Goal: Task Accomplishment & Management: Manage account settings

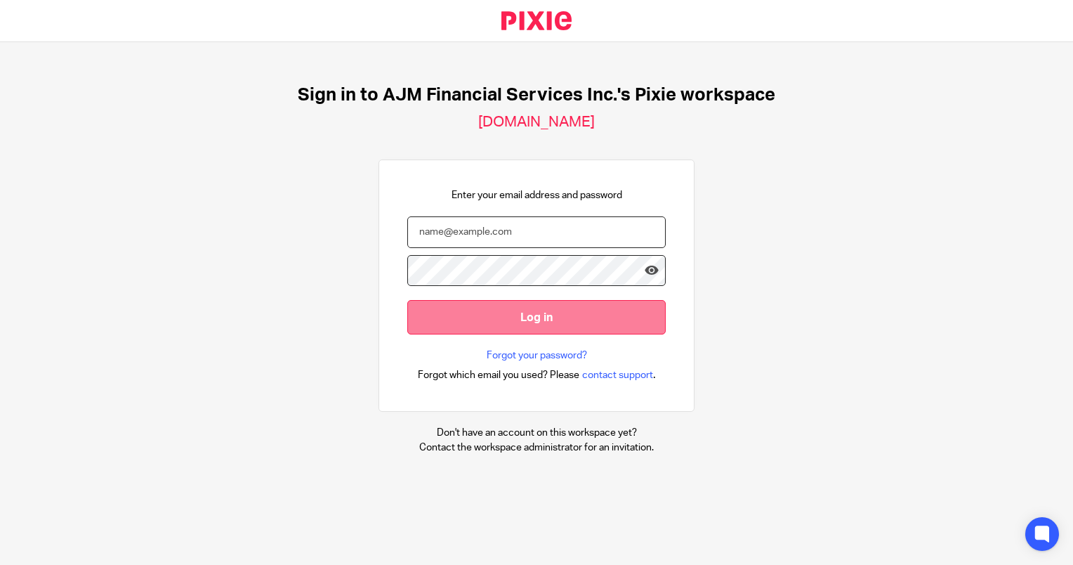
type input "Lihander@ajmfs.co.za"
click at [541, 317] on input "Log in" at bounding box center [536, 317] width 258 height 34
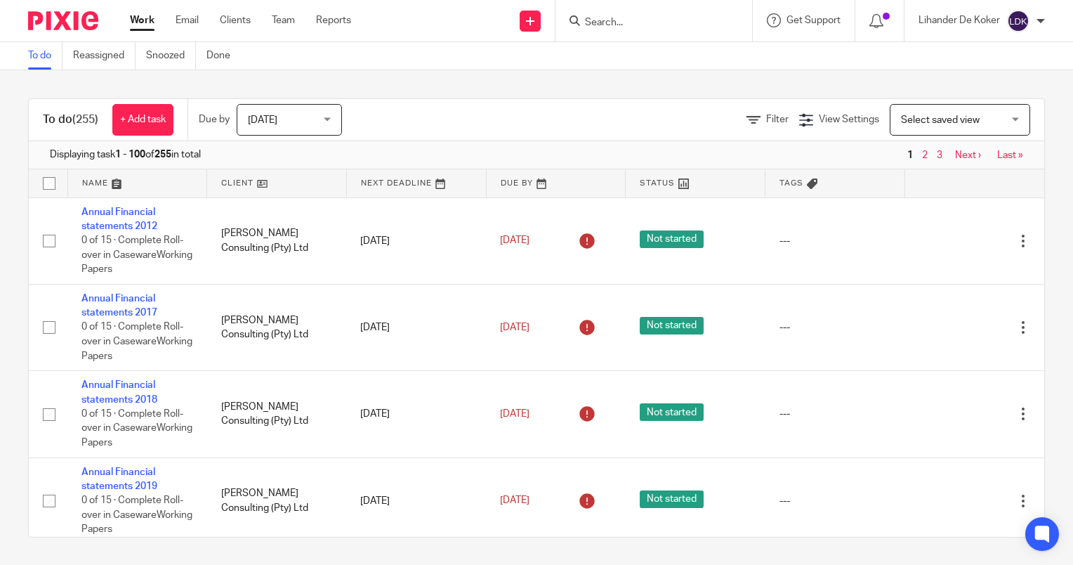
click at [263, 132] on span "Today" at bounding box center [285, 119] width 74 height 29
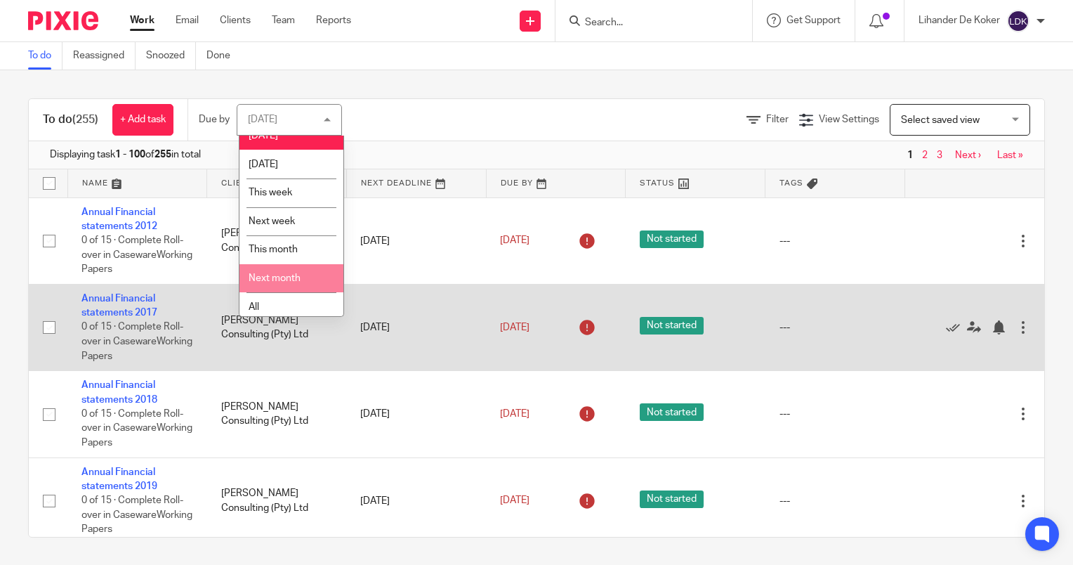
scroll to position [20, 0]
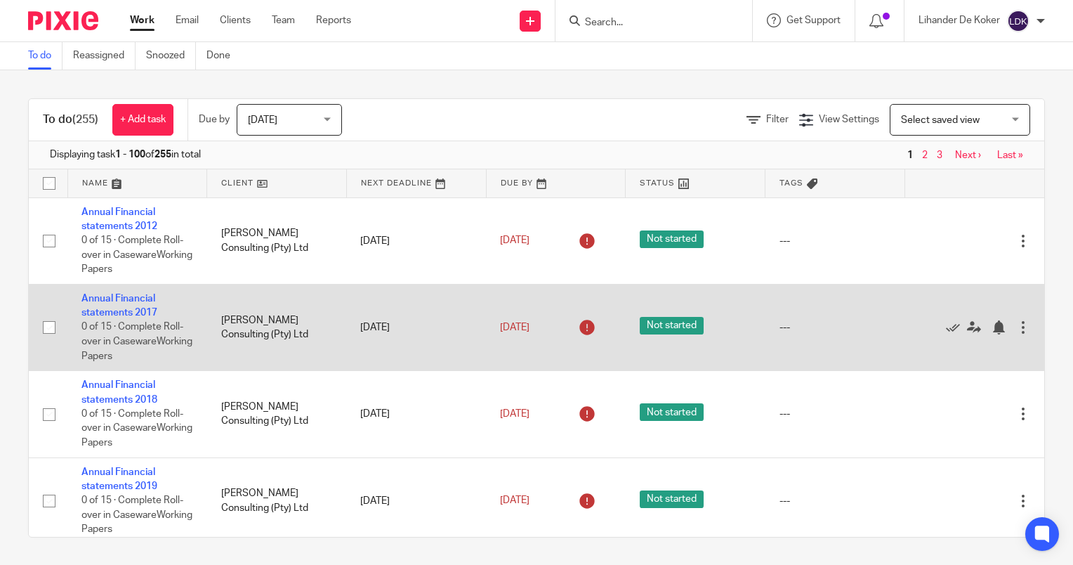
click at [276, 320] on td "[PERSON_NAME] Consulting (Pty) Ltd" at bounding box center [277, 327] width 140 height 86
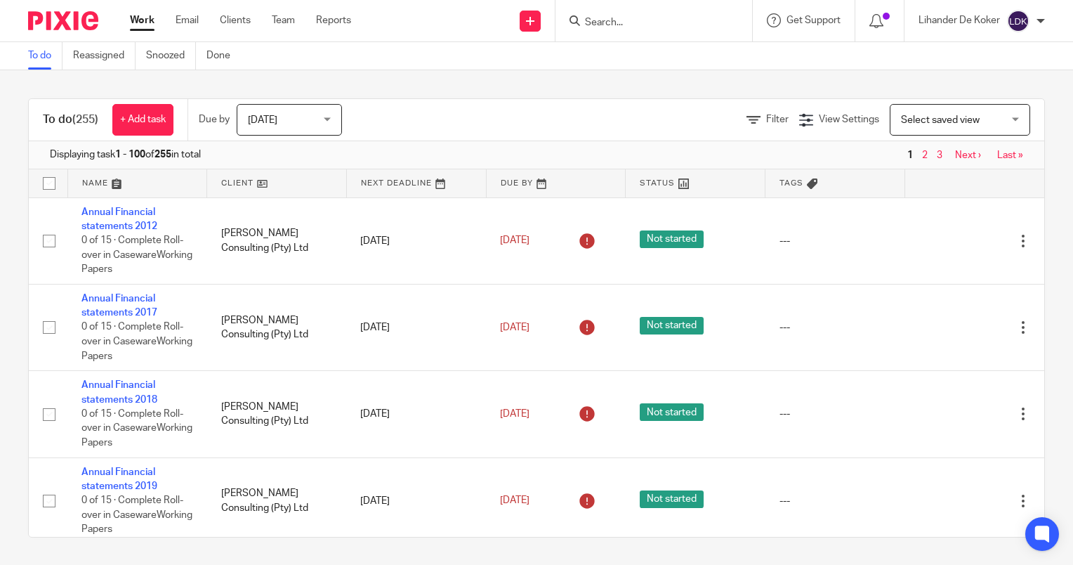
click at [275, 115] on span "Today" at bounding box center [262, 120] width 29 height 10
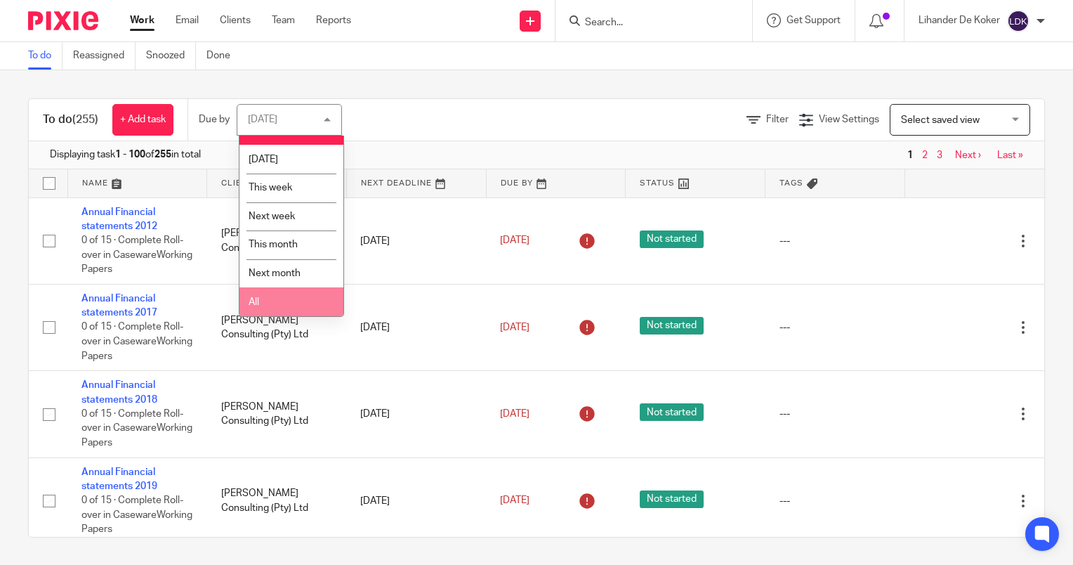
click at [308, 300] on li "All" at bounding box center [291, 301] width 104 height 29
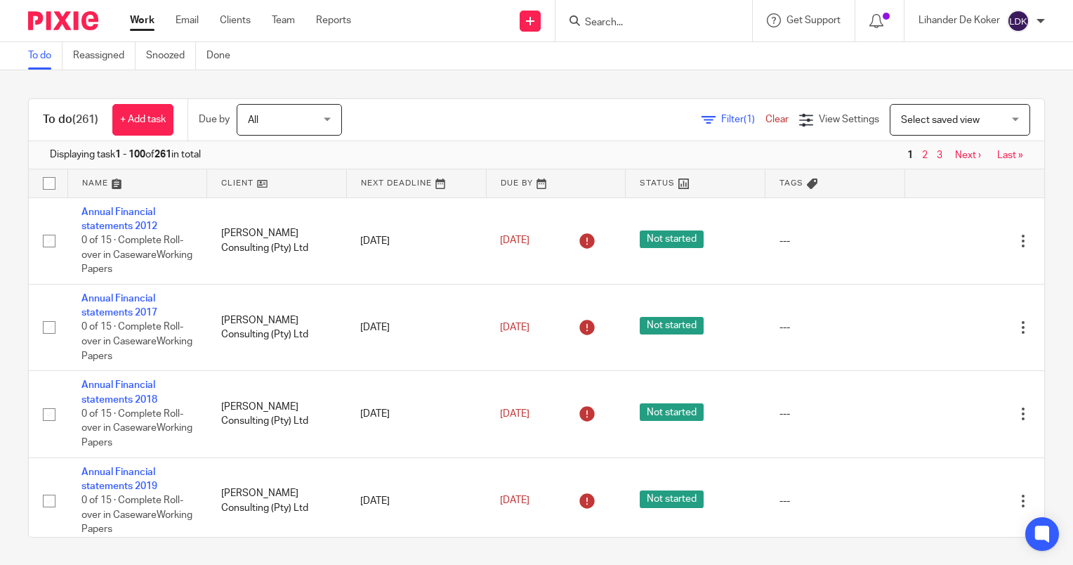
click at [721, 117] on span "Filter (1)" at bounding box center [743, 119] width 44 height 10
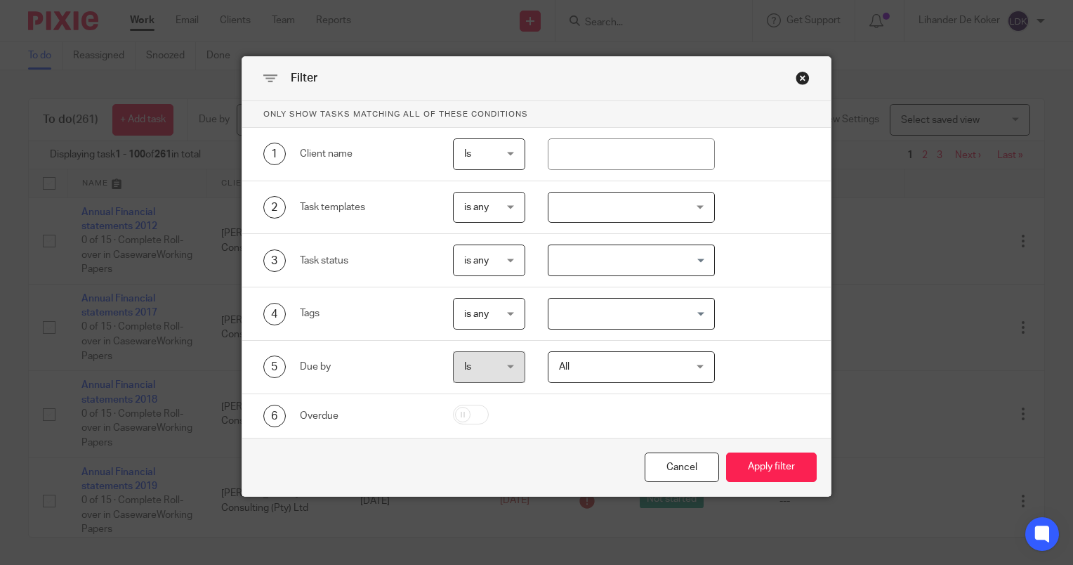
click at [803, 80] on div "Close this dialog window" at bounding box center [803, 78] width 14 height 14
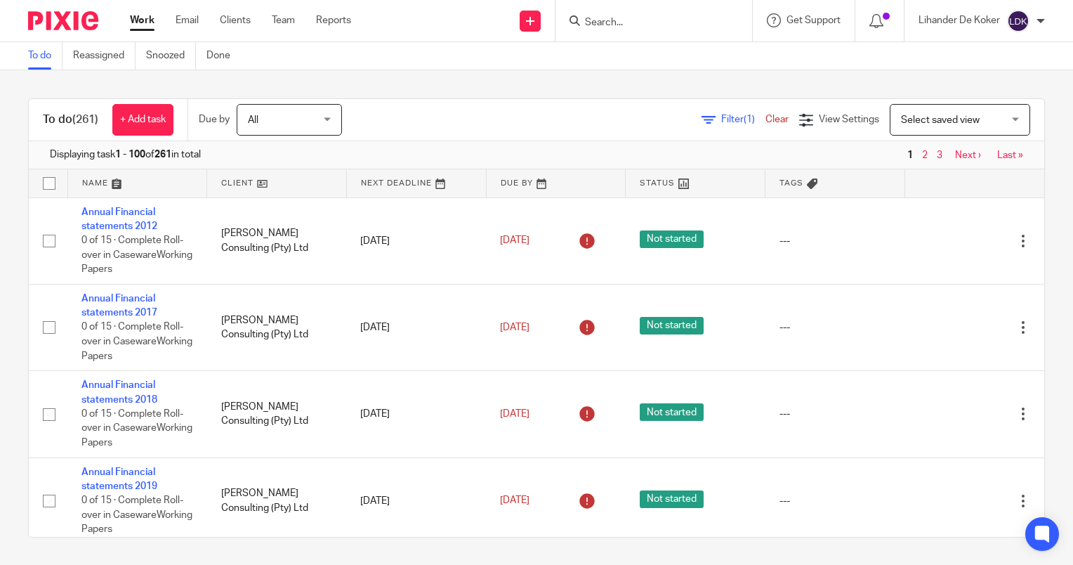
click at [721, 121] on span "Filter (1)" at bounding box center [743, 119] width 44 height 10
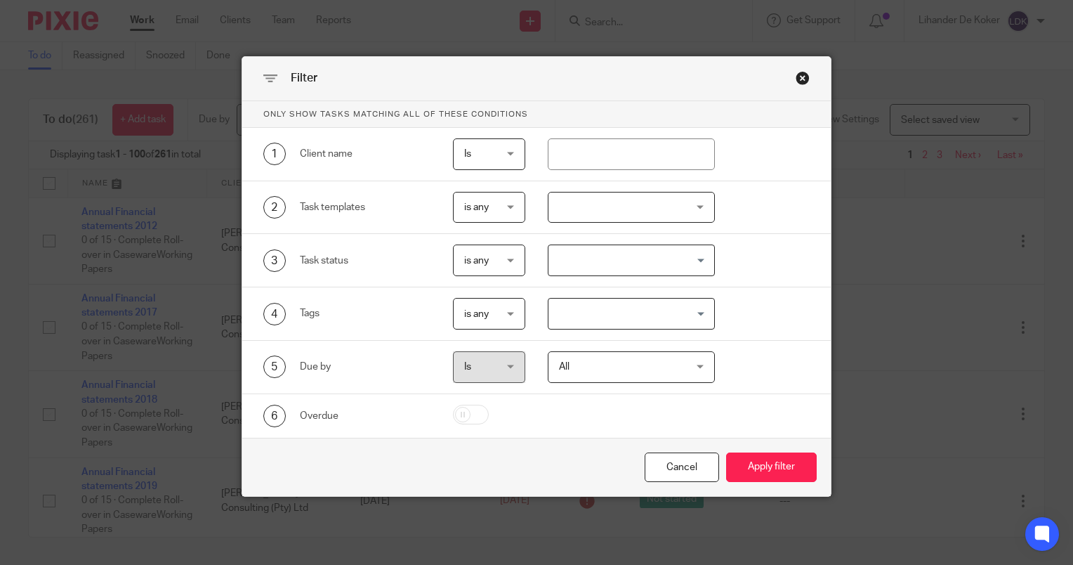
click at [646, 206] on div at bounding box center [632, 208] width 168 height 32
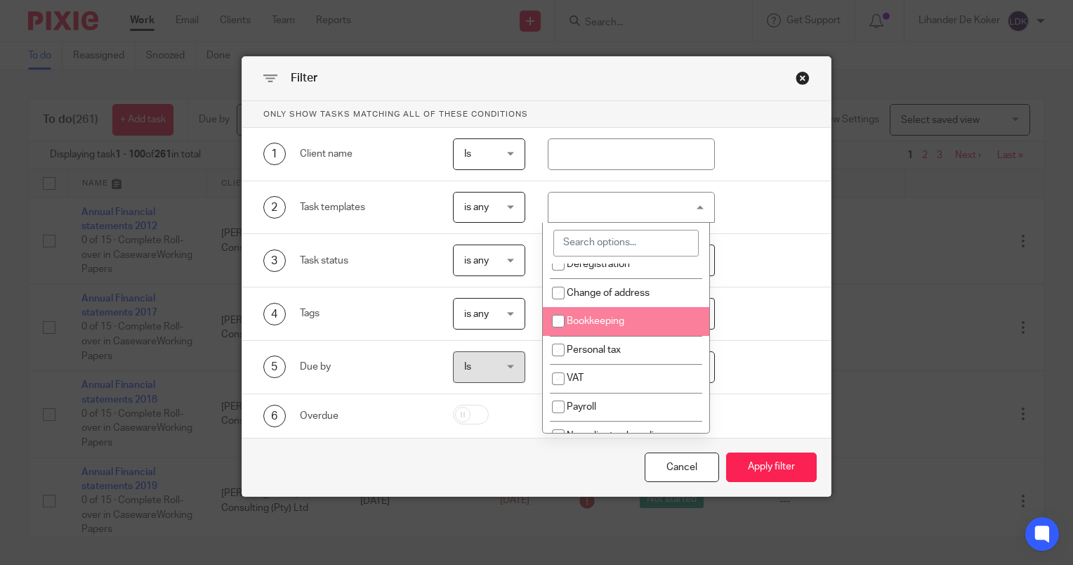
click at [637, 327] on li "Bookkeeping" at bounding box center [626, 321] width 166 height 29
checkbox input "true"
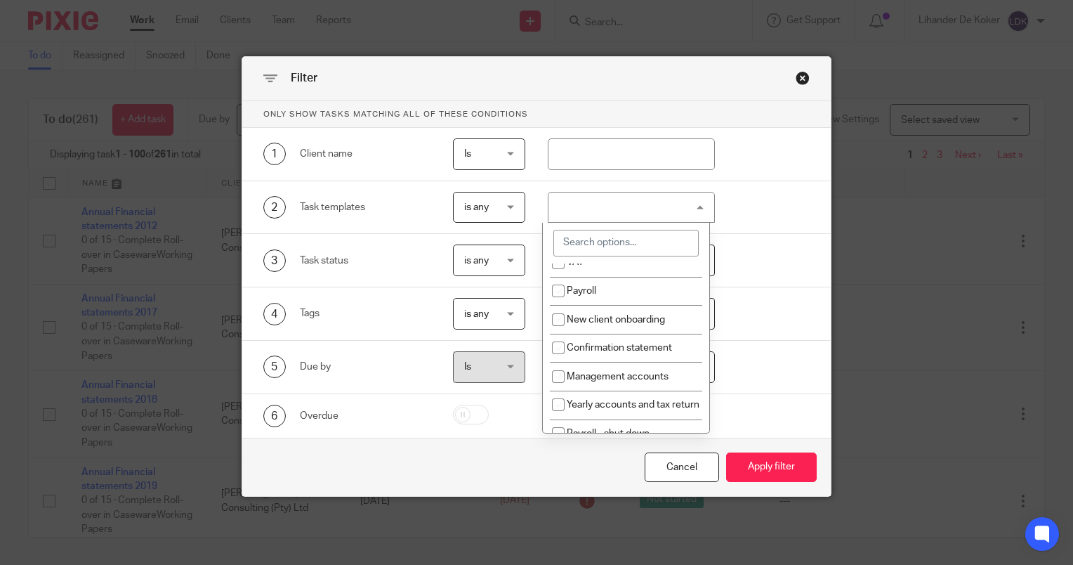
scroll to position [281, 0]
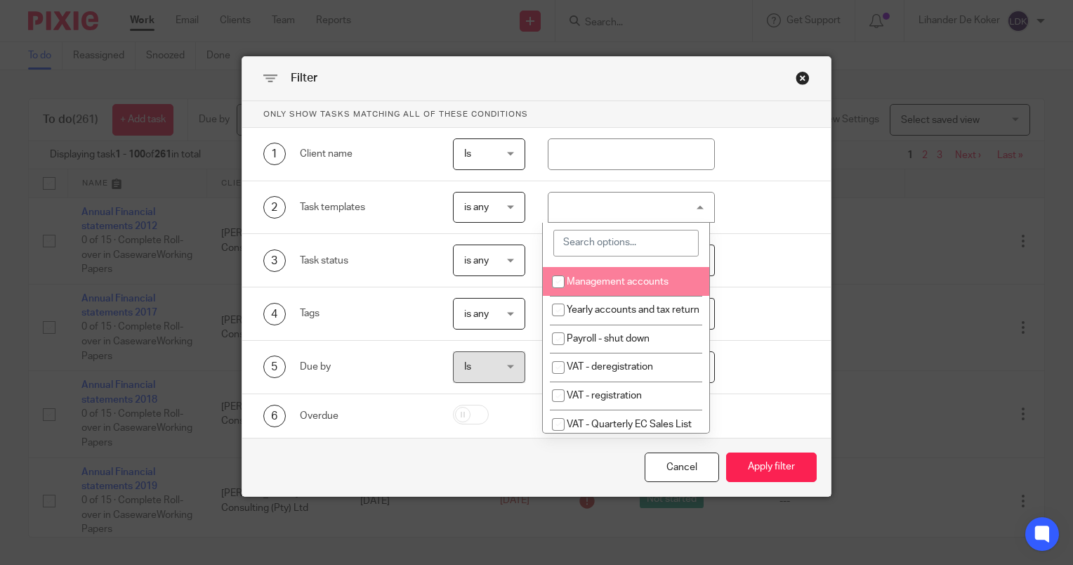
click at [624, 296] on li "Management accounts" at bounding box center [626, 281] width 166 height 29
checkbox input "true"
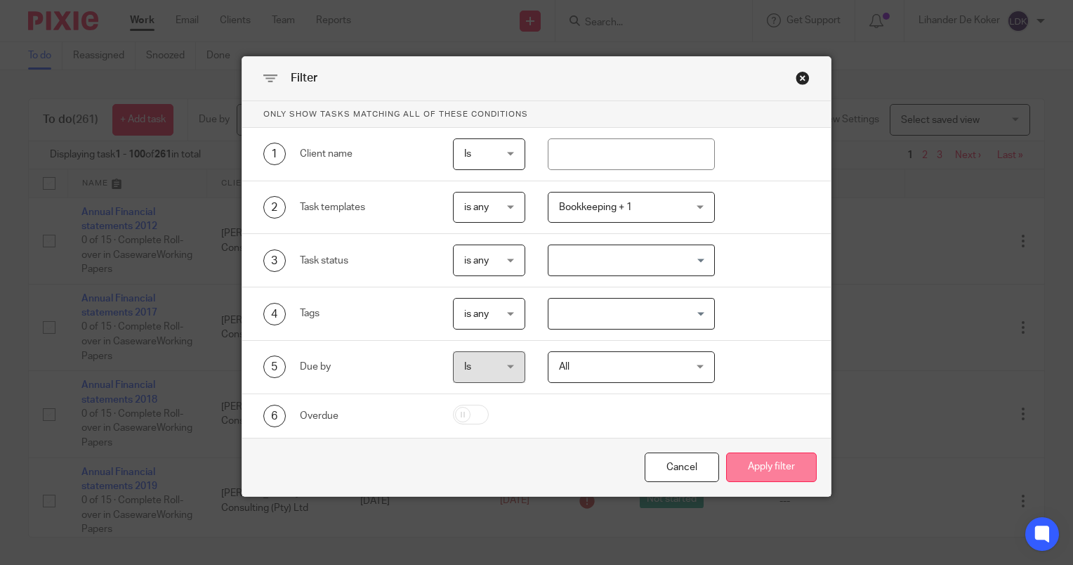
click at [745, 460] on button "Apply filter" at bounding box center [771, 467] width 91 height 30
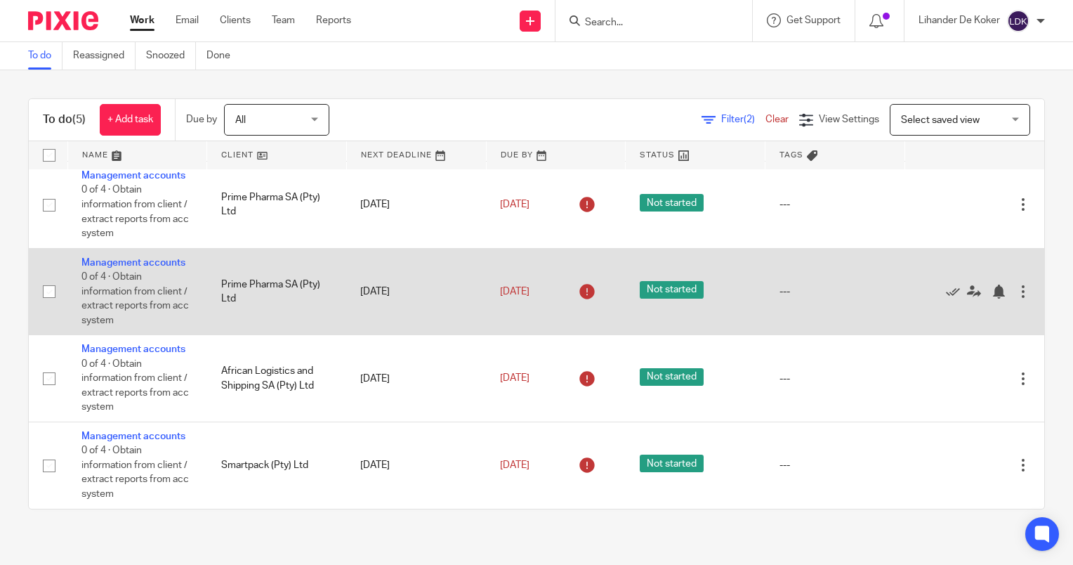
scroll to position [100, 0]
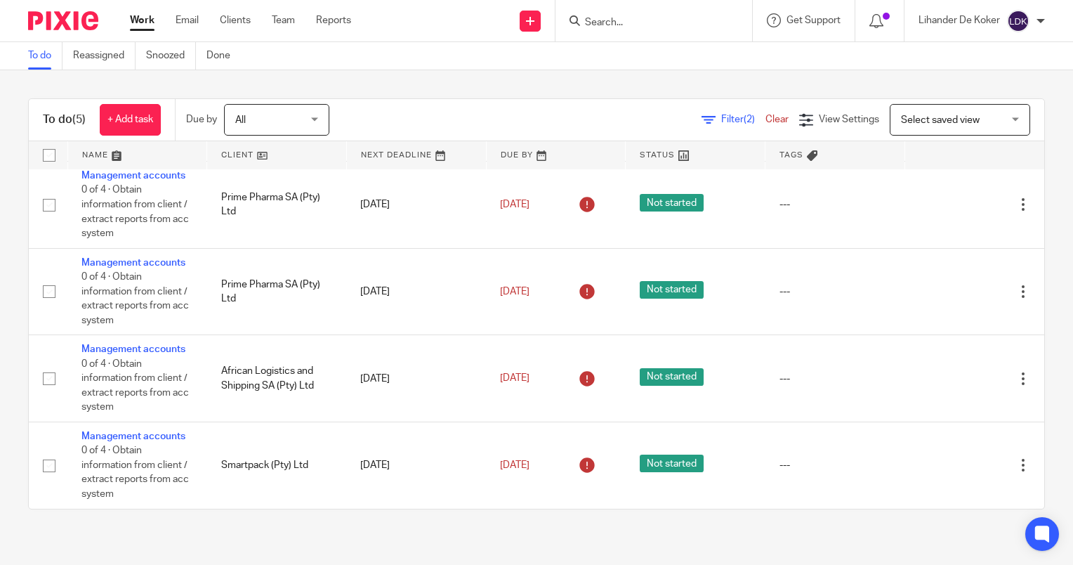
click at [314, 124] on div "All All" at bounding box center [276, 120] width 105 height 32
click at [702, 126] on div "Filter (2) Clear" at bounding box center [751, 119] width 98 height 15
click at [702, 118] on link "Filter (2)" at bounding box center [734, 119] width 64 height 10
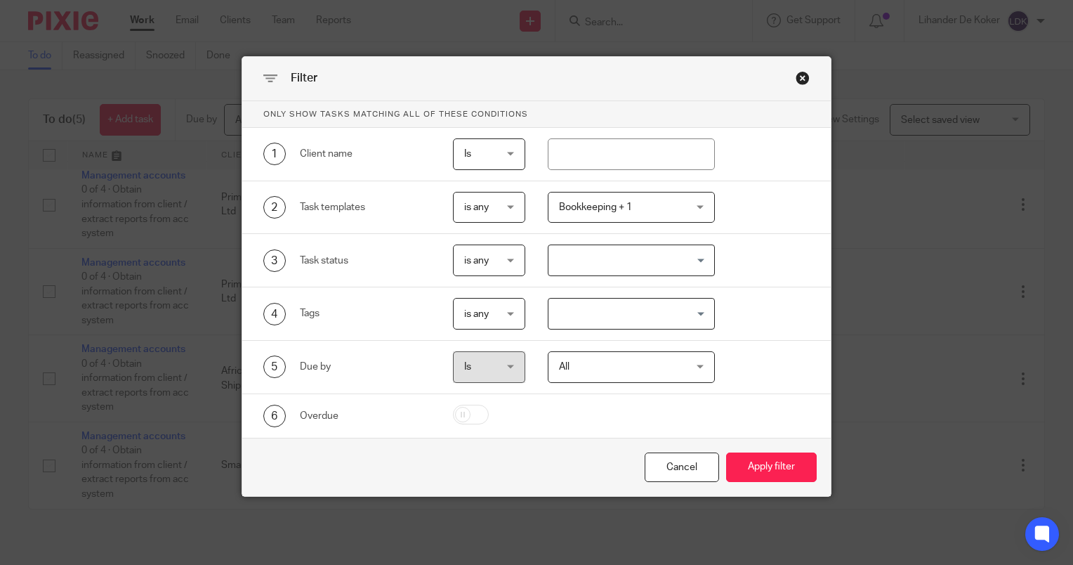
click at [646, 207] on span "Bookkeeping + 1" at bounding box center [621, 206] width 124 height 29
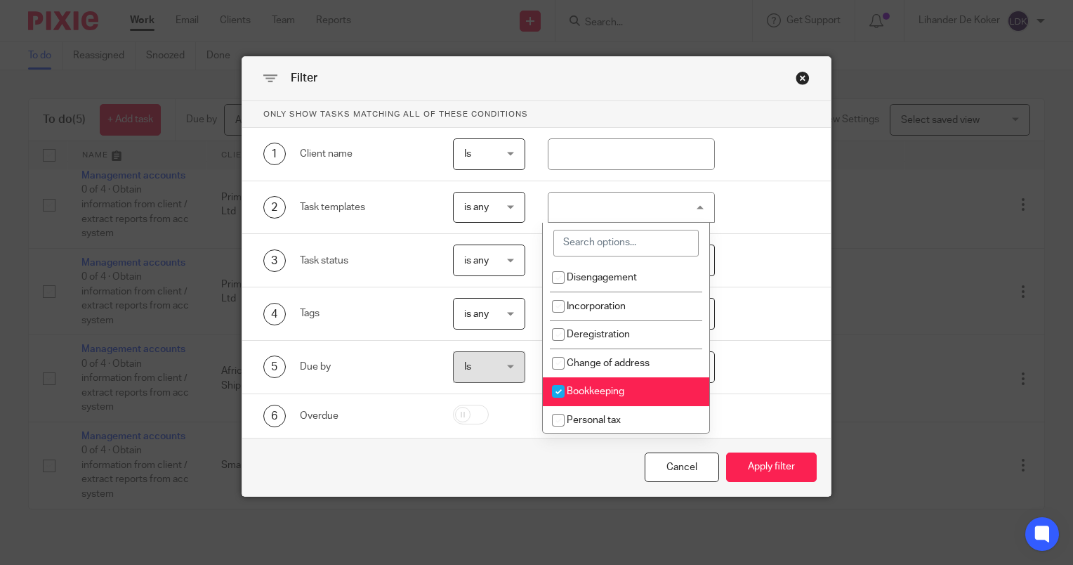
click at [570, 386] on input "checkbox" at bounding box center [558, 391] width 27 height 27
checkbox input "false"
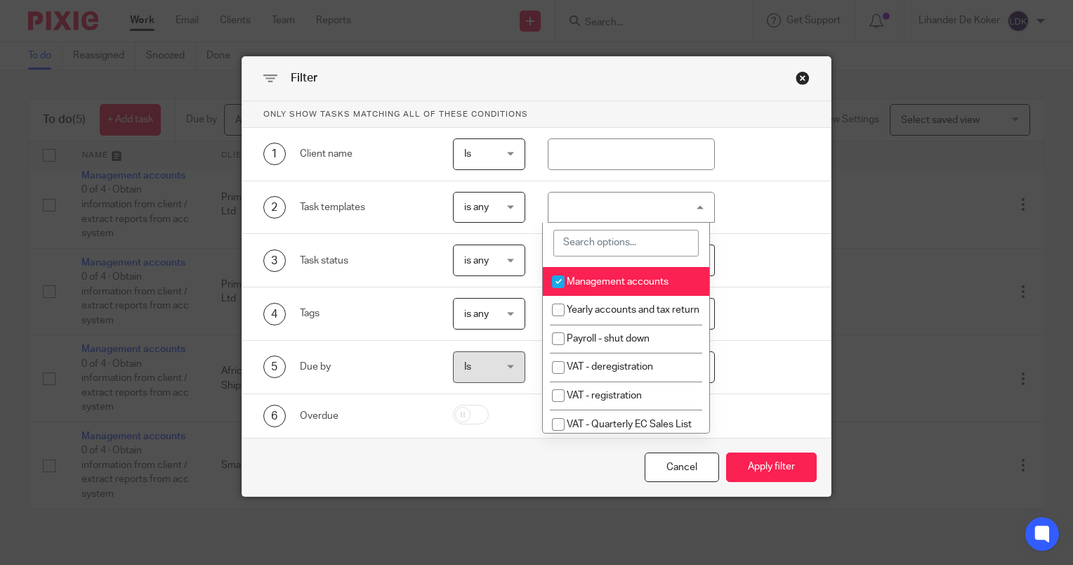
click at [590, 280] on span "Management accounts" at bounding box center [618, 282] width 102 height 10
checkbox input "false"
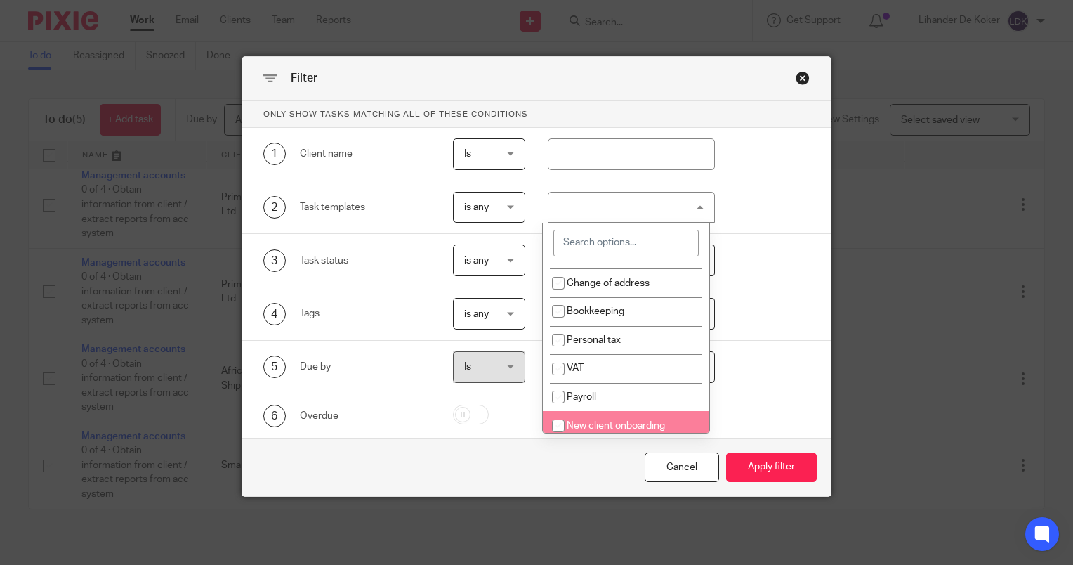
scroll to position [140, 0]
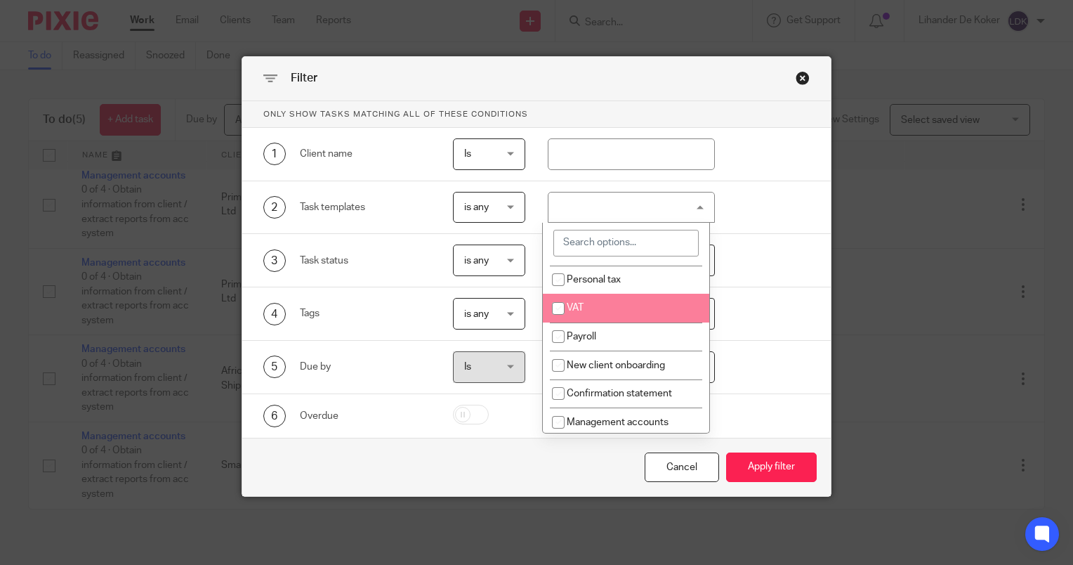
click at [614, 317] on li "VAT" at bounding box center [626, 308] width 166 height 29
checkbox input "true"
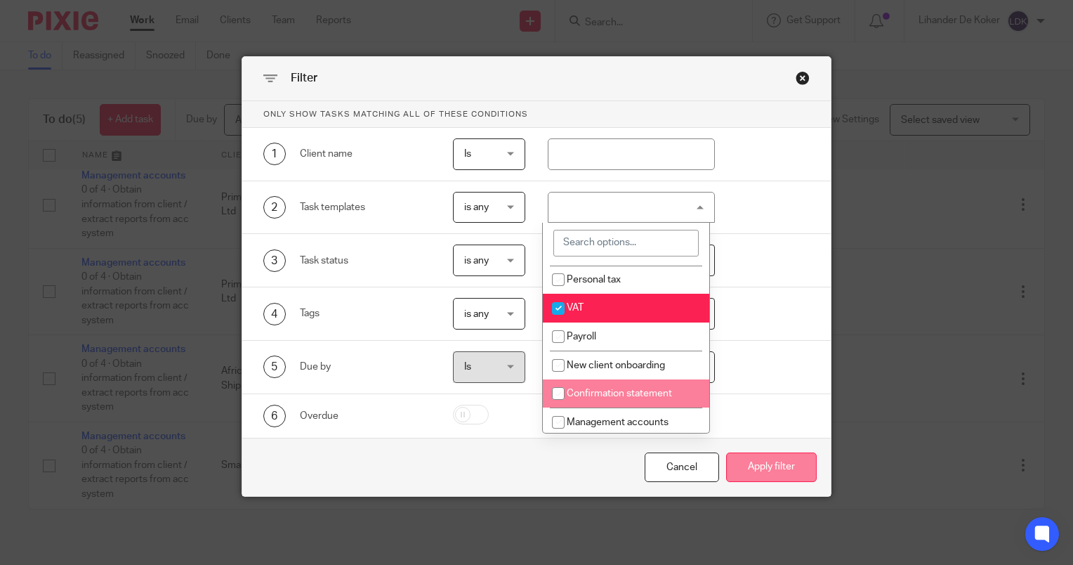
click at [780, 463] on button "Apply filter" at bounding box center [771, 467] width 91 height 30
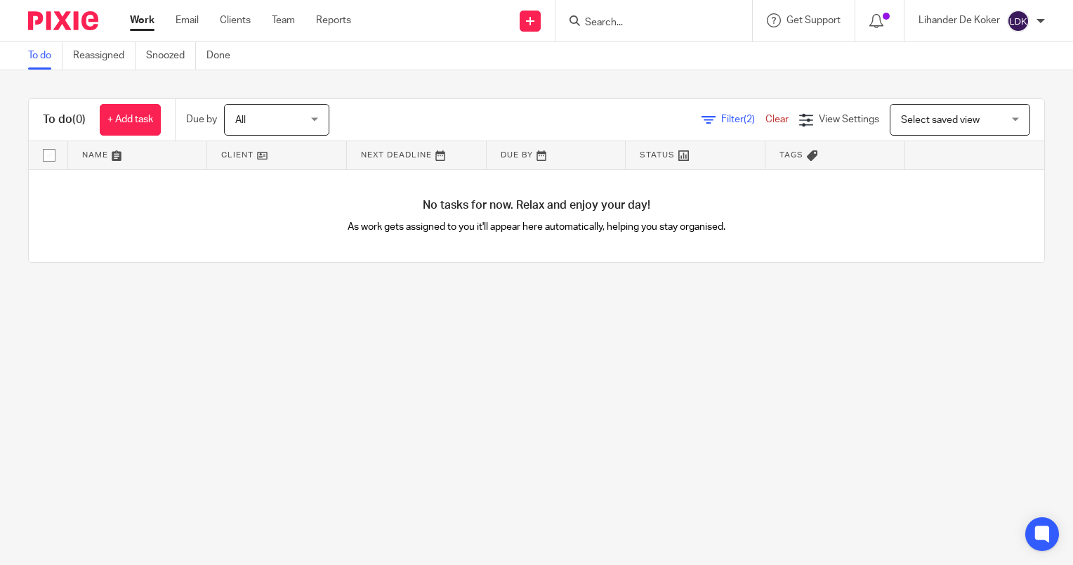
click at [660, 24] on input "Search" at bounding box center [647, 23] width 126 height 13
click at [988, 303] on main "To do Reassigned Snoozed Done To do (0) + Add task Due by All All Today Tomorro…" at bounding box center [536, 282] width 1073 height 565
click at [600, 28] on input "Search" at bounding box center [647, 23] width 126 height 13
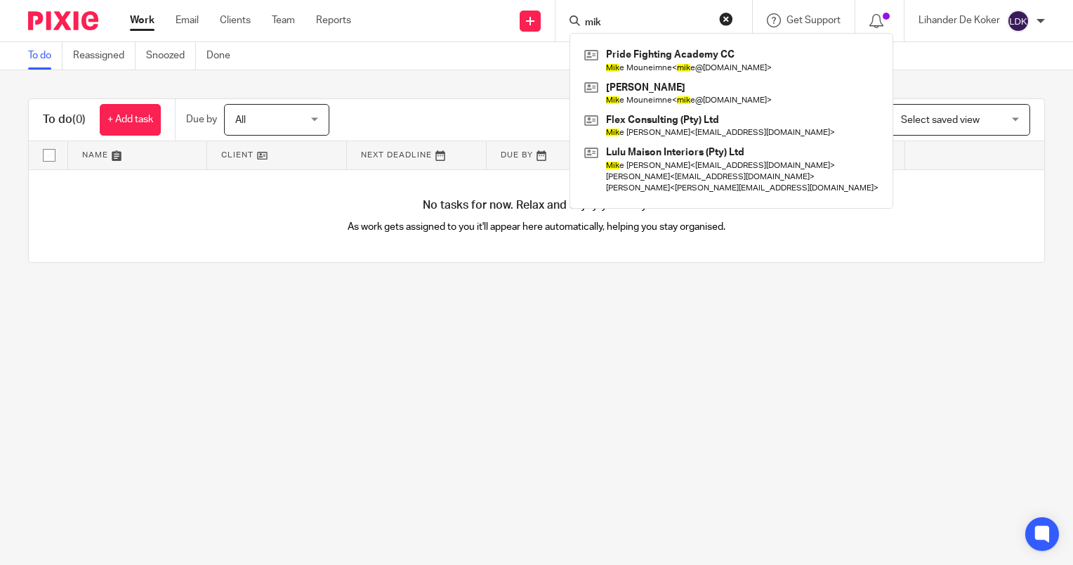
type input "mik"
drag, startPoint x: 618, startPoint y: 22, endPoint x: 469, endPoint y: 17, distance: 149.0
click at [470, 18] on div "Send new email Create task Add client mik Pride Fighting Academy CC Mik e Moune…" at bounding box center [722, 20] width 701 height 41
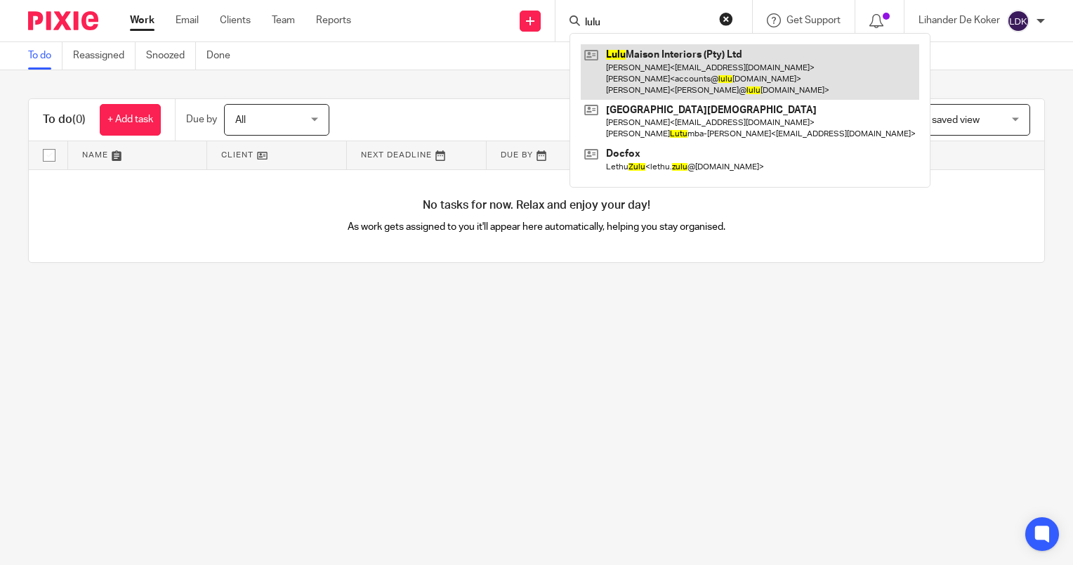
type input "lulu"
click at [649, 62] on link at bounding box center [750, 71] width 338 height 55
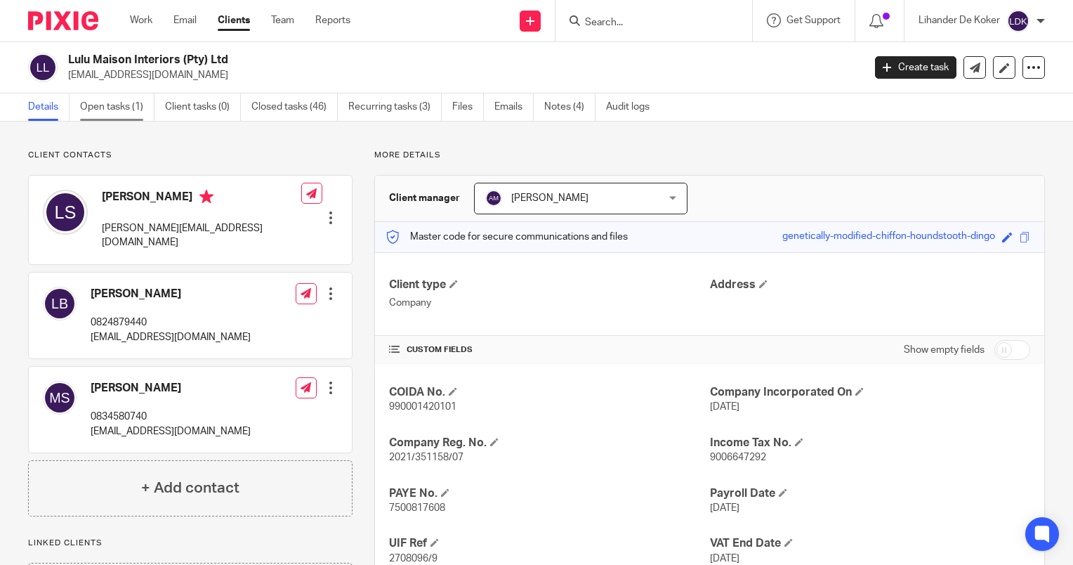
click at [127, 112] on link "Open tasks (1)" at bounding box center [117, 106] width 74 height 27
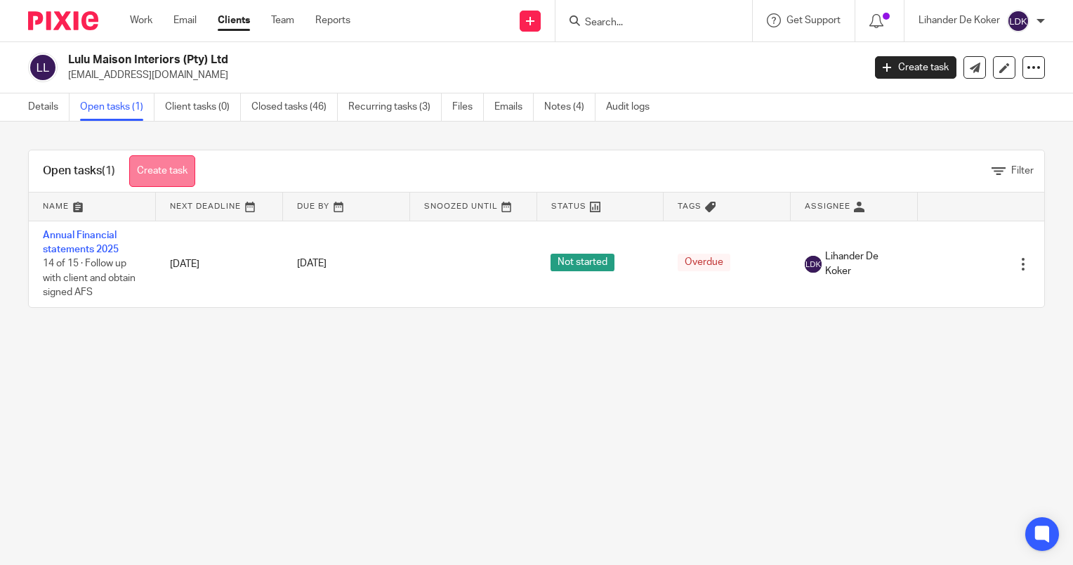
click at [160, 175] on link "Create task" at bounding box center [162, 171] width 66 height 32
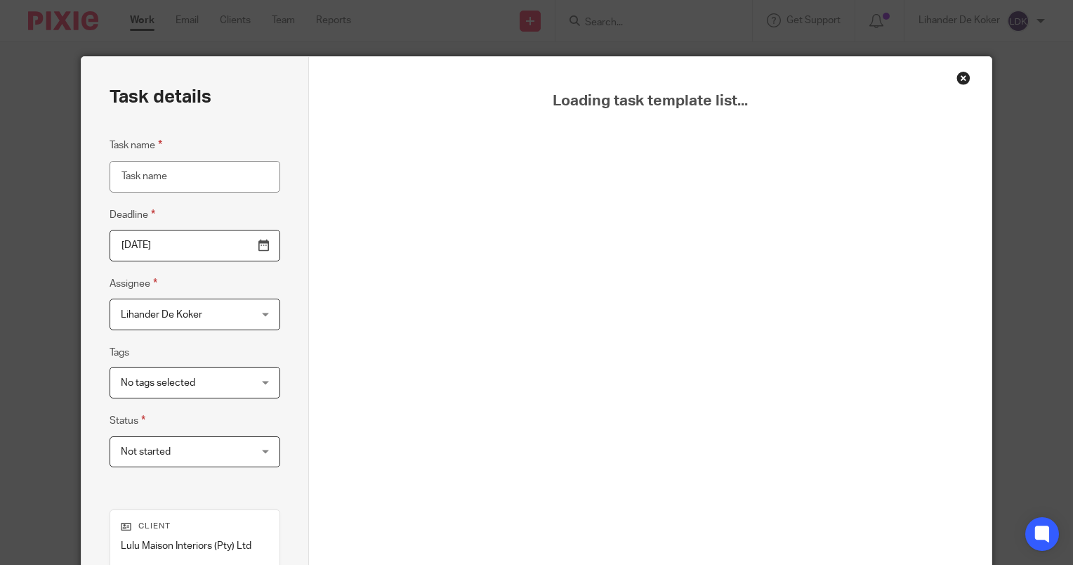
click at [202, 183] on input "Task name" at bounding box center [195, 177] width 171 height 32
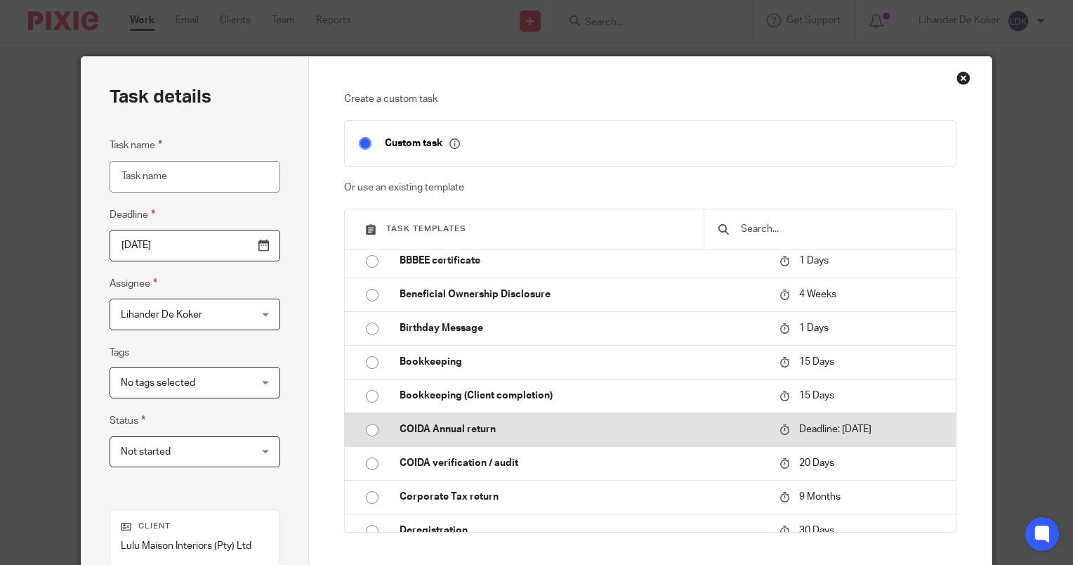
scroll to position [140, 0]
click at [449, 428] on td "Corporate Tax return" at bounding box center [579, 429] width 387 height 34
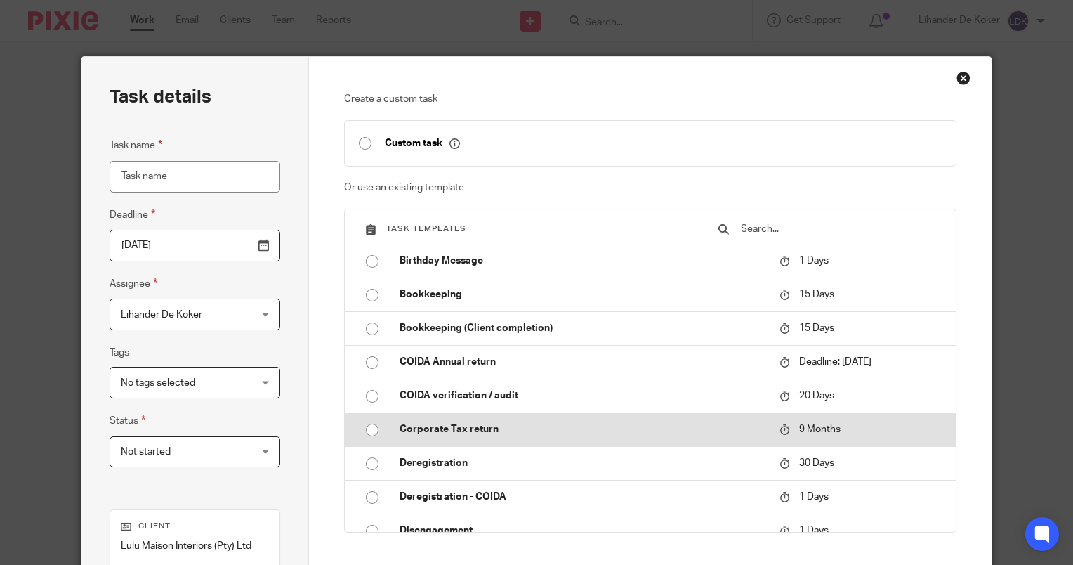
type input "[DATE]"
type input "Corporate Tax return"
checkbox input "false"
radio input "true"
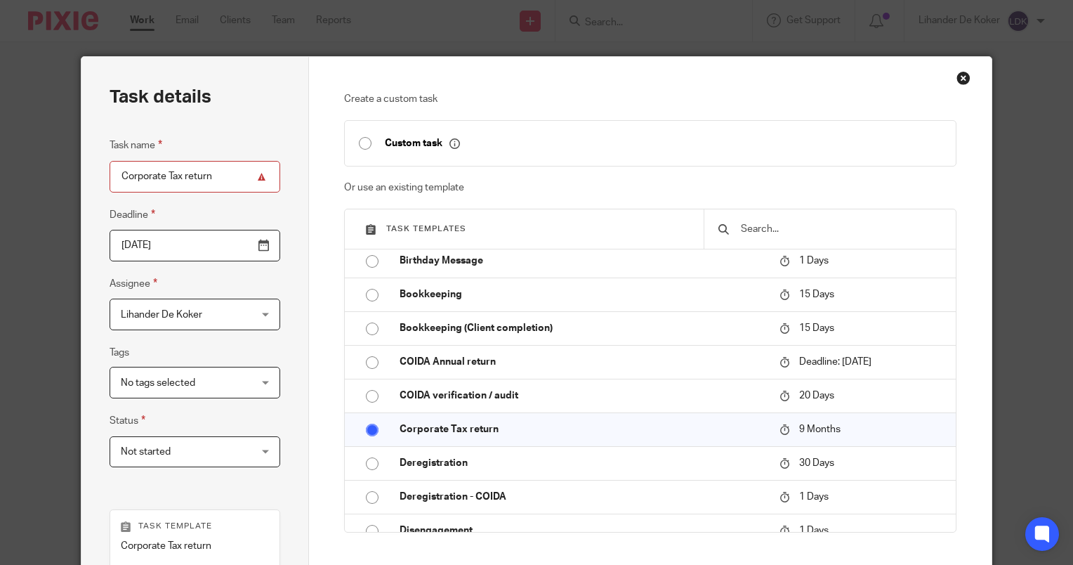
click at [218, 188] on input "Corporate Tax return" at bounding box center [195, 177] width 171 height 32
type input "Corporate Tax return 2025"
click at [223, 247] on input "[DATE]" at bounding box center [195, 246] width 171 height 32
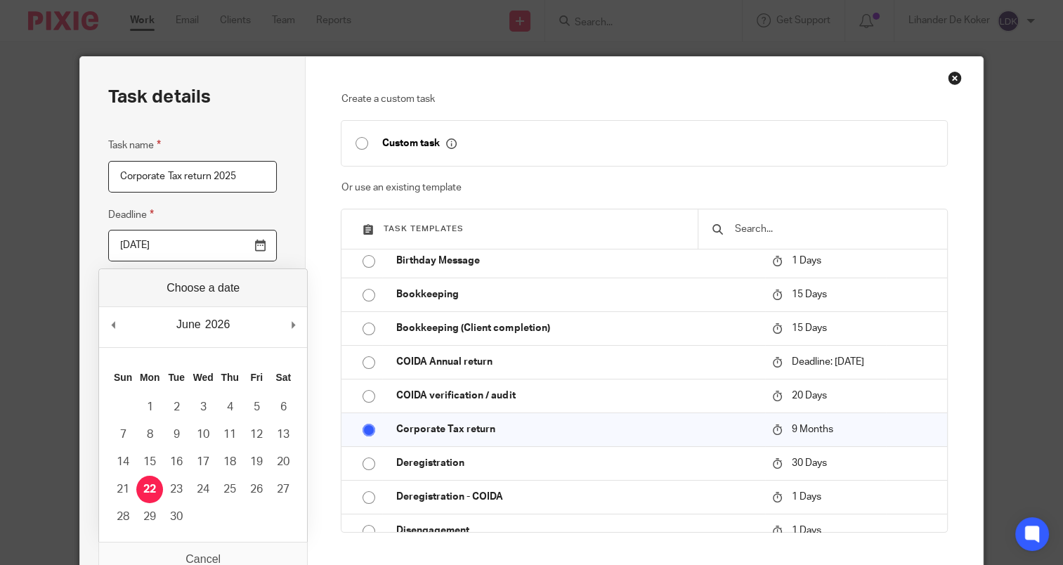
click at [121, 316] on div "June January February March April May June July August September October Novemb…" at bounding box center [203, 327] width 208 height 40
type input "2025-09-23"
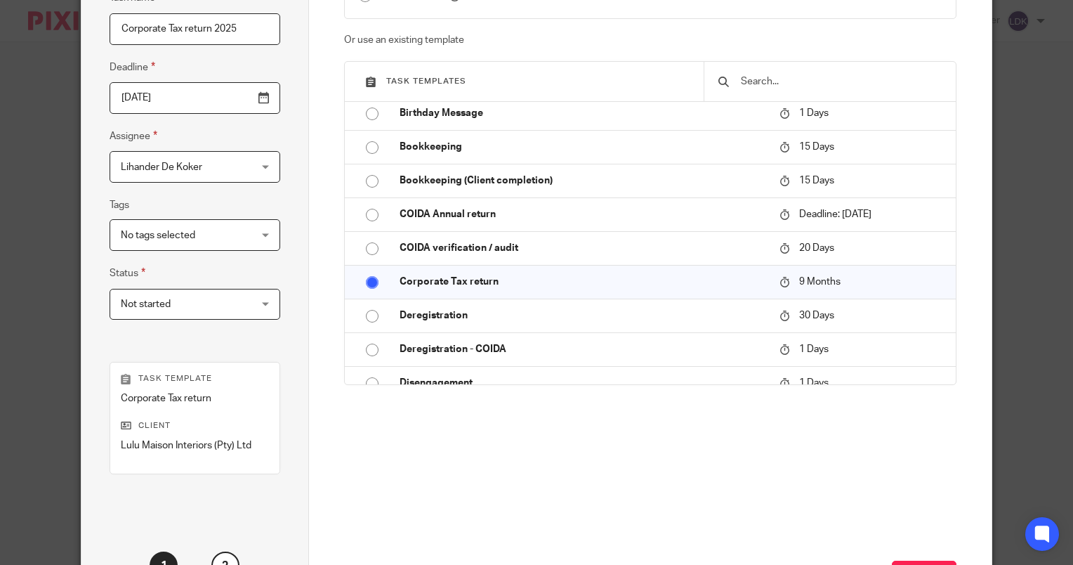
scroll to position [264, 0]
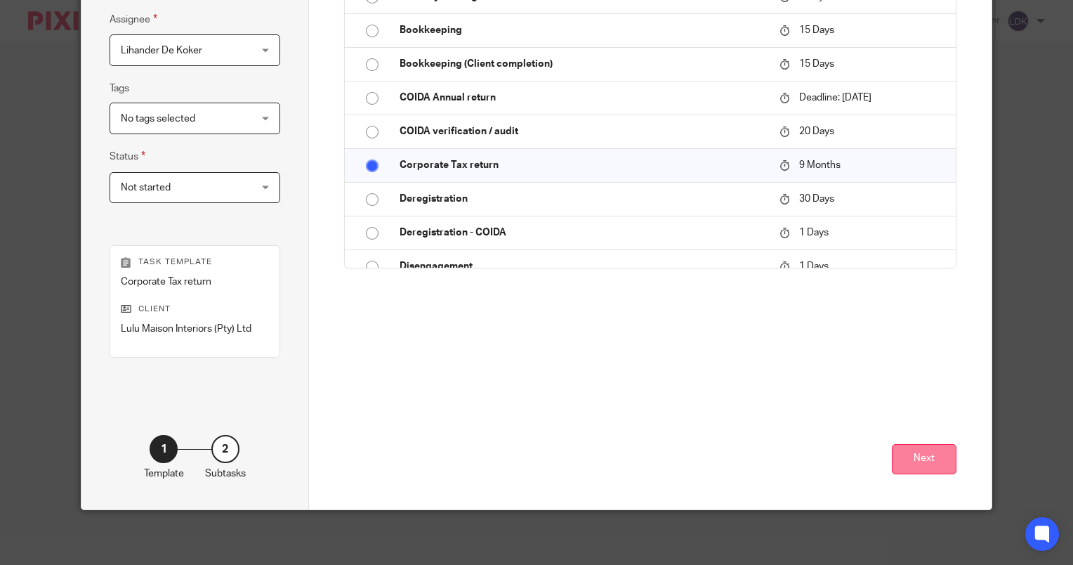
click at [910, 466] on button "Next" at bounding box center [924, 459] width 65 height 30
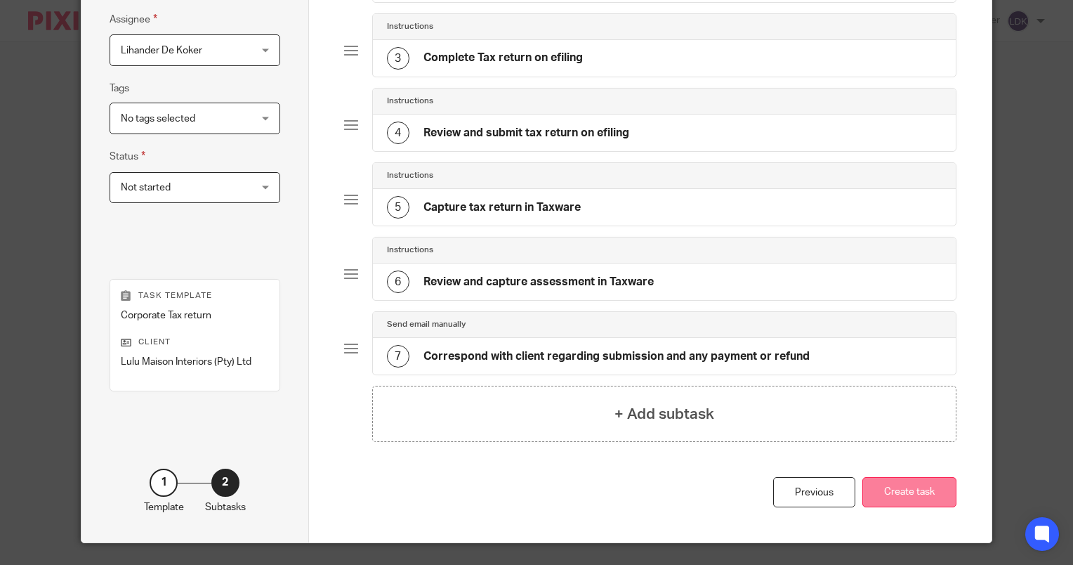
click at [885, 489] on button "Create task" at bounding box center [909, 492] width 94 height 30
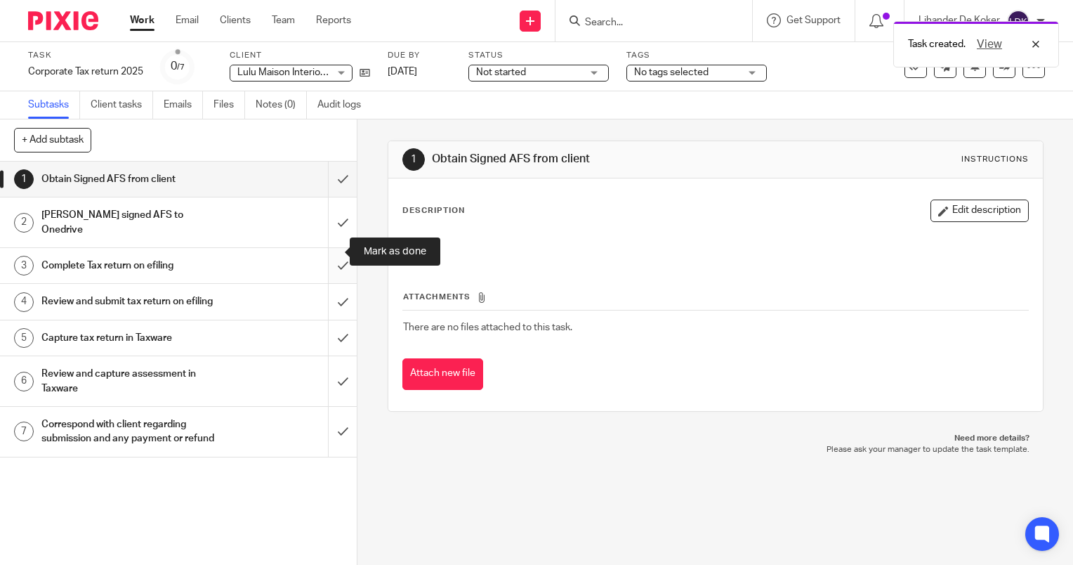
click at [341, 248] on input "submit" at bounding box center [178, 265] width 357 height 35
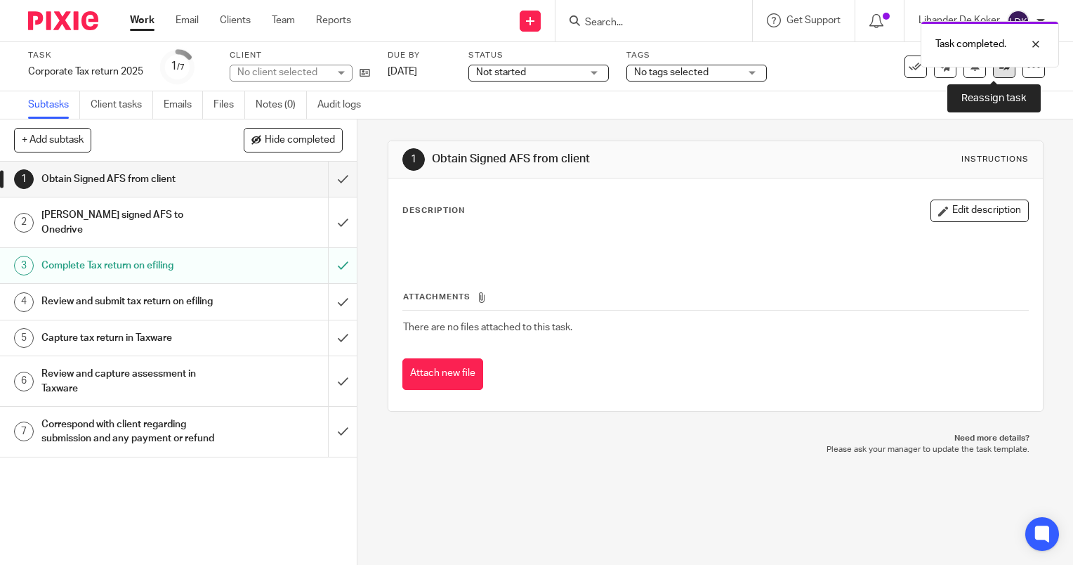
click at [996, 74] on link at bounding box center [1004, 66] width 22 height 22
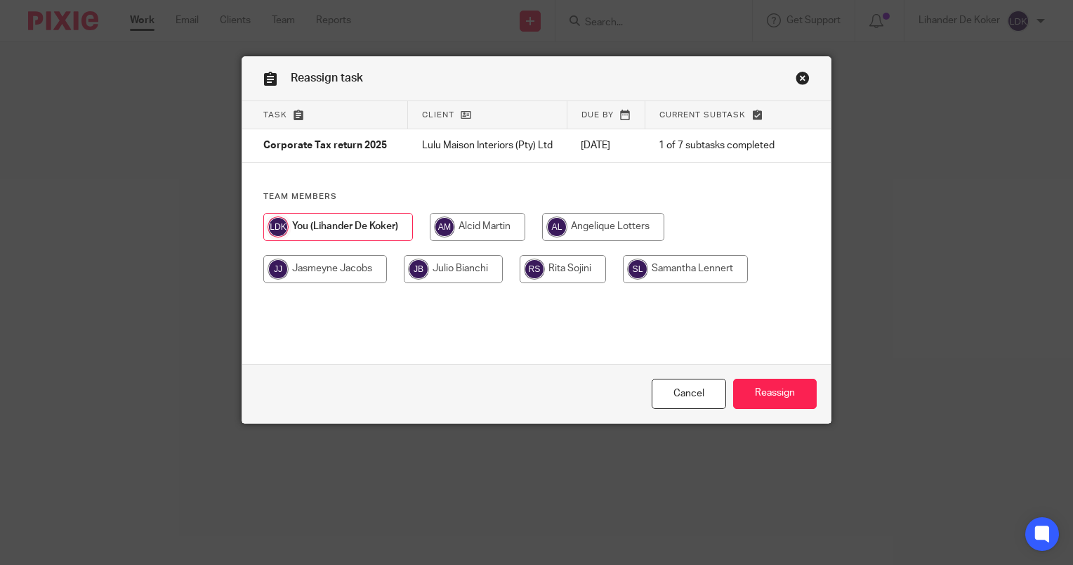
click at [444, 237] on input "radio" at bounding box center [478, 227] width 96 height 28
radio input "true"
click at [755, 393] on input "Reassign" at bounding box center [775, 394] width 84 height 30
